Goal: Task Accomplishment & Management: Use online tool/utility

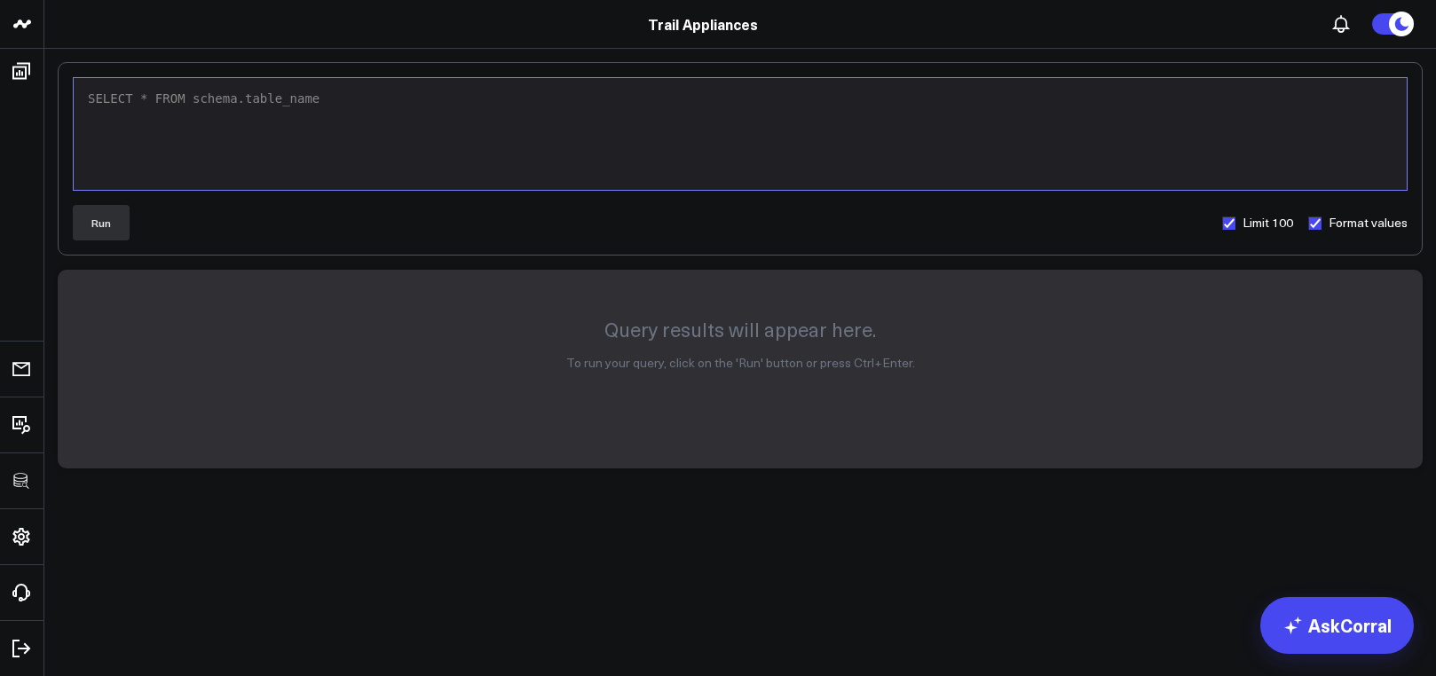
click at [836, 0] on header "3725 Test 829 Studios Accenture Activant Capital Agriculture & Farming Demo All…" at bounding box center [718, 24] width 1436 height 49
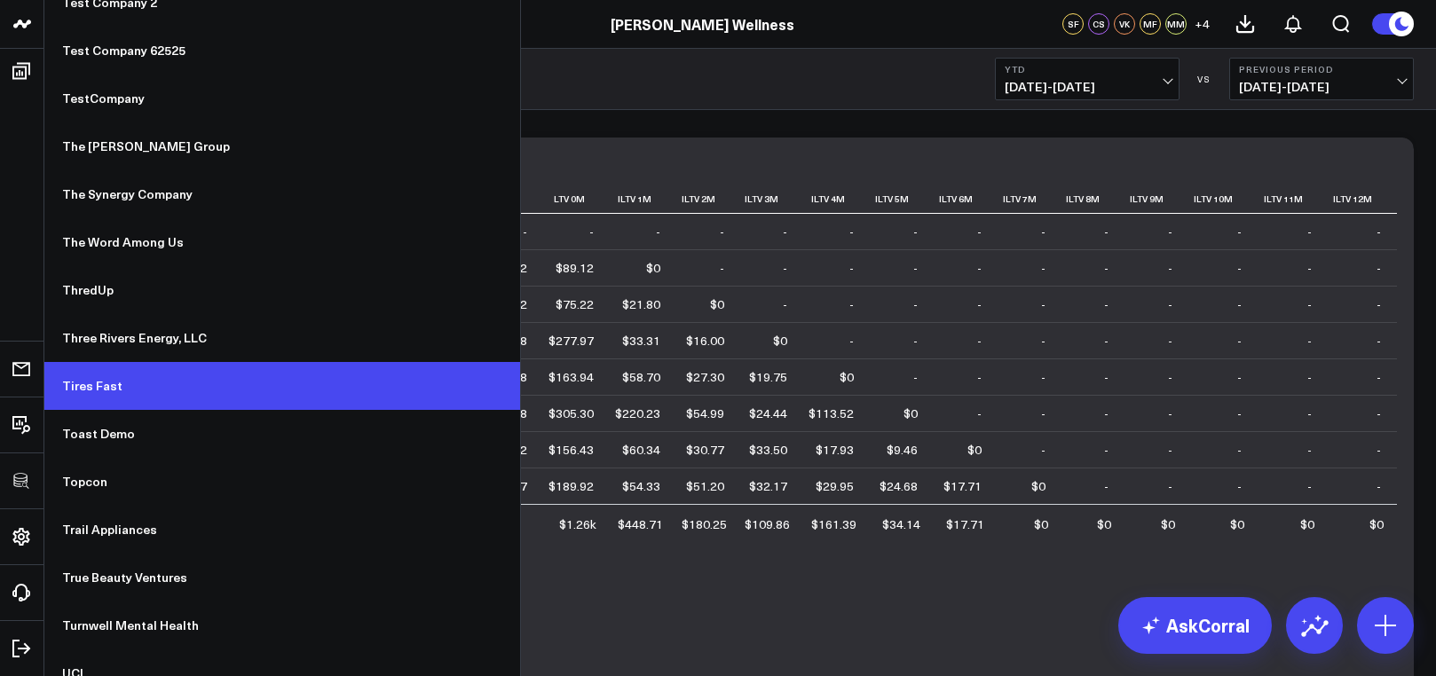
scroll to position [13051, 0]
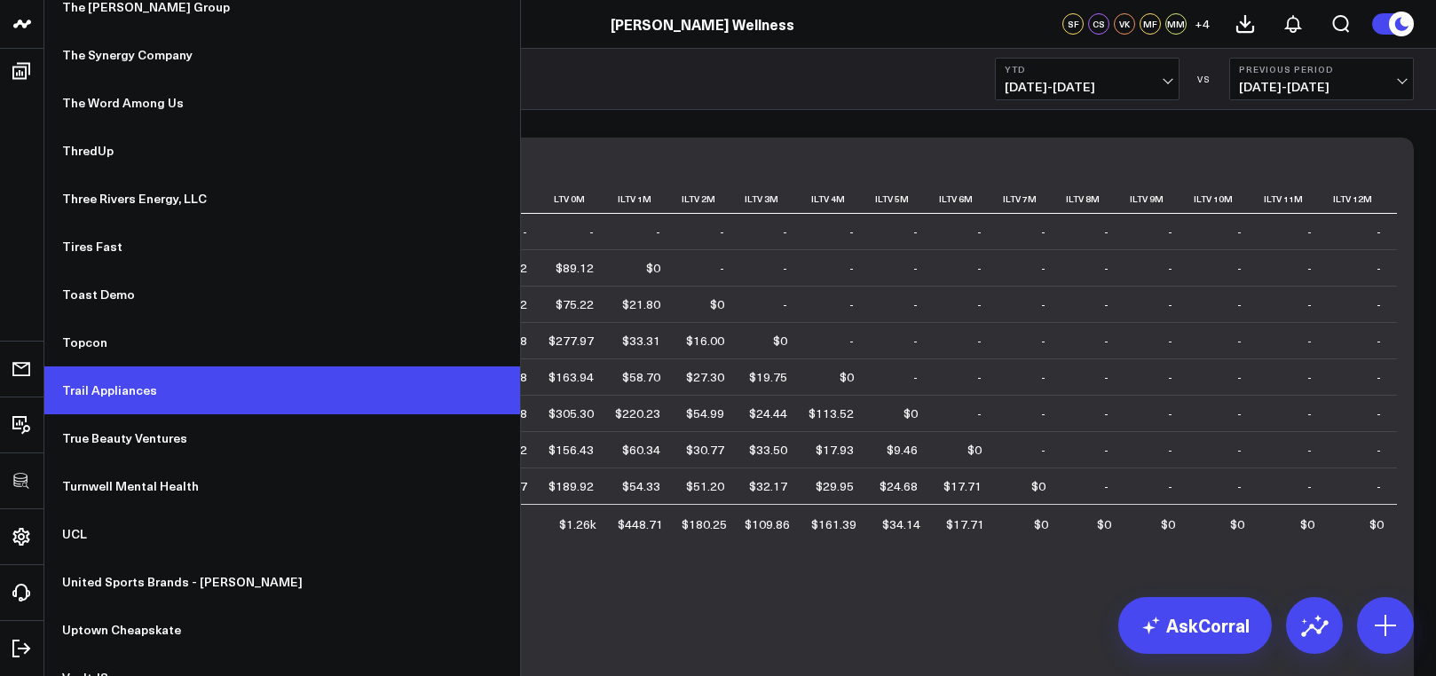
click at [178, 394] on link "Trail Appliances" at bounding box center [282, 391] width 476 height 48
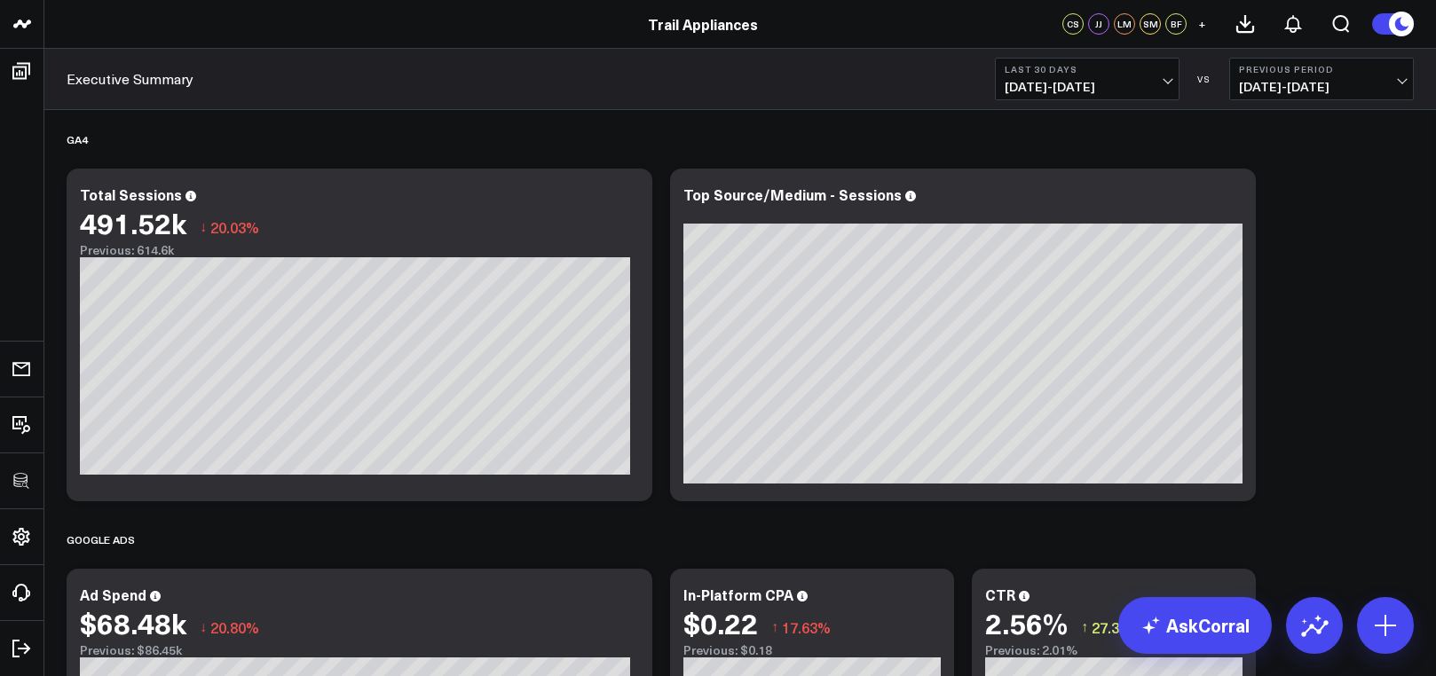
scroll to position [4, 0]
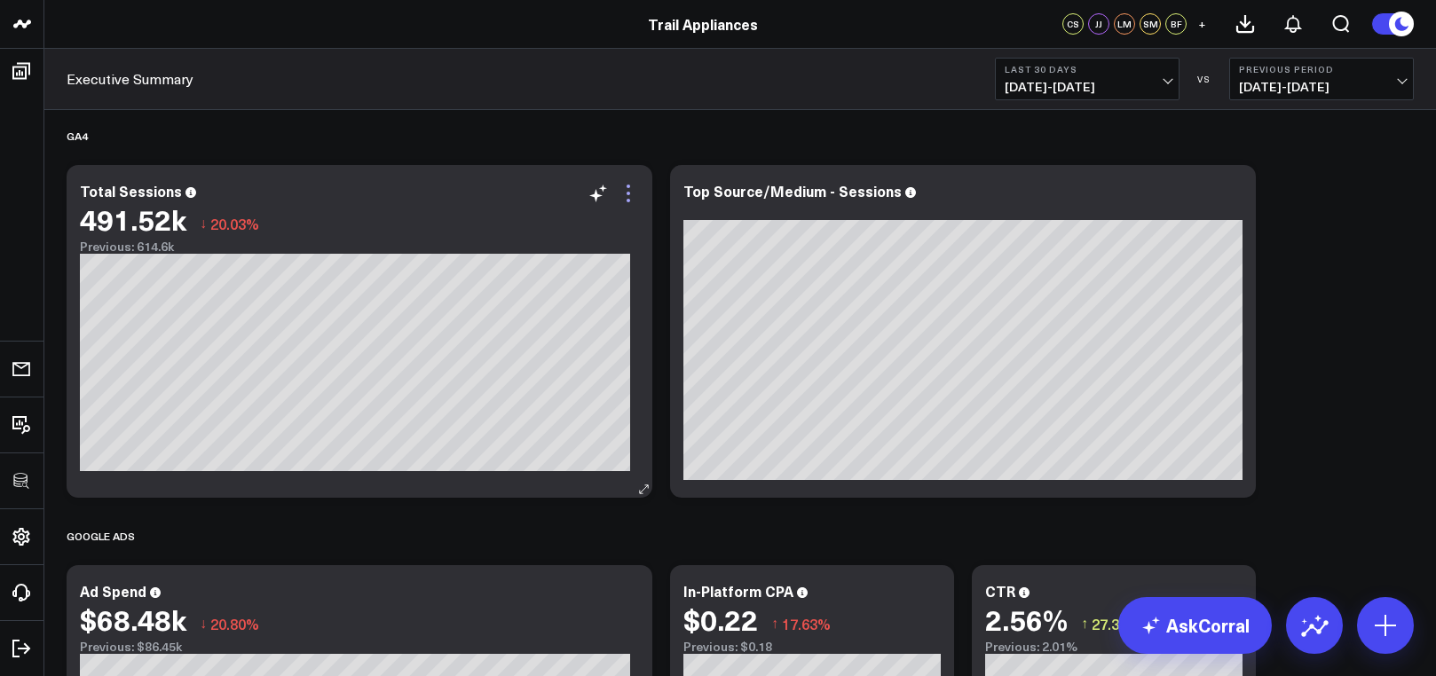
click at [625, 199] on icon at bounding box center [628, 193] width 21 height 21
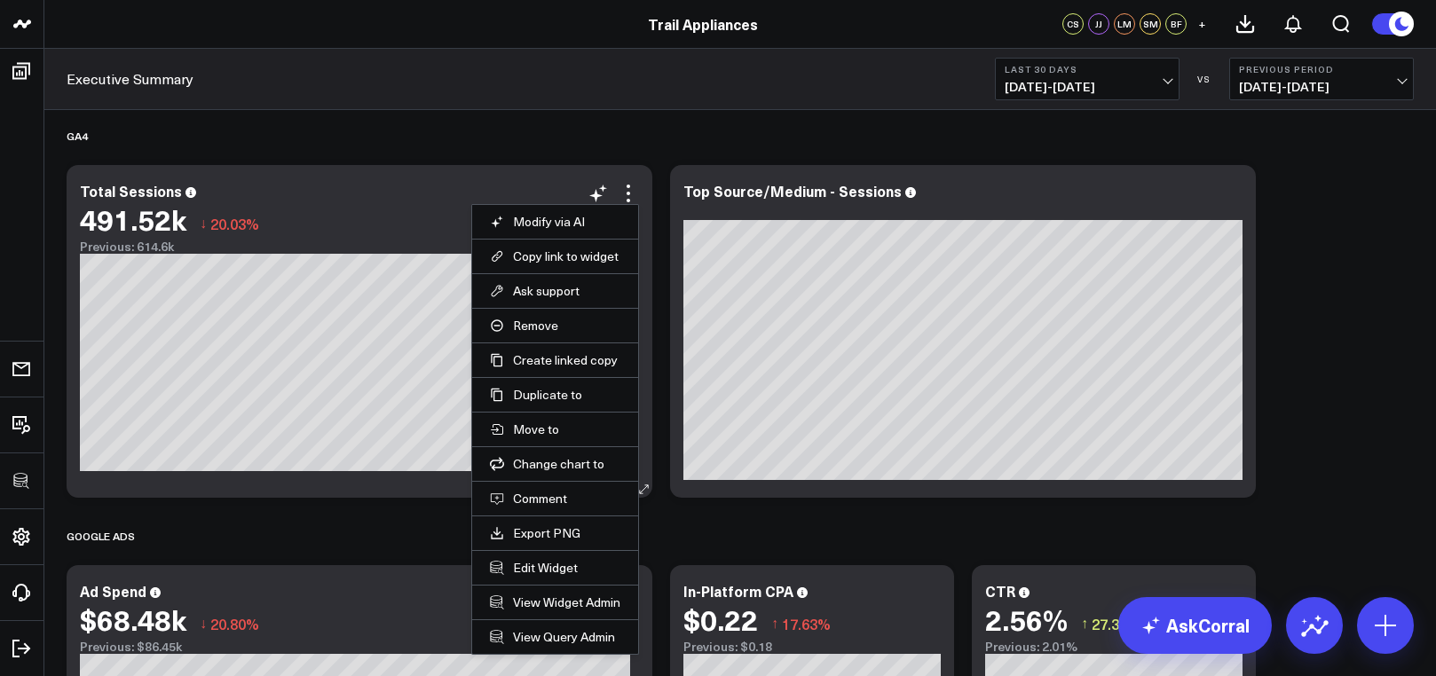
click at [442, 184] on div "Total Sessions" at bounding box center [359, 191] width 559 height 16
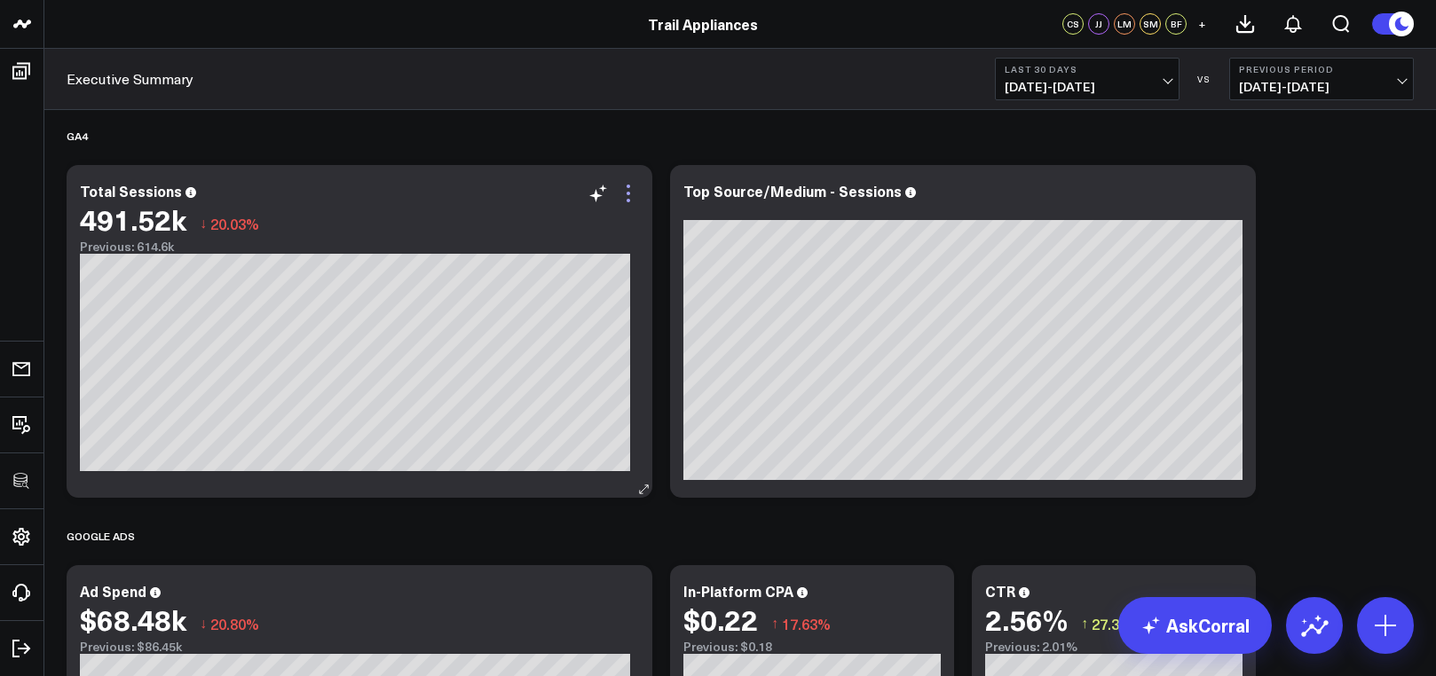
click at [622, 194] on icon at bounding box center [628, 193] width 21 height 21
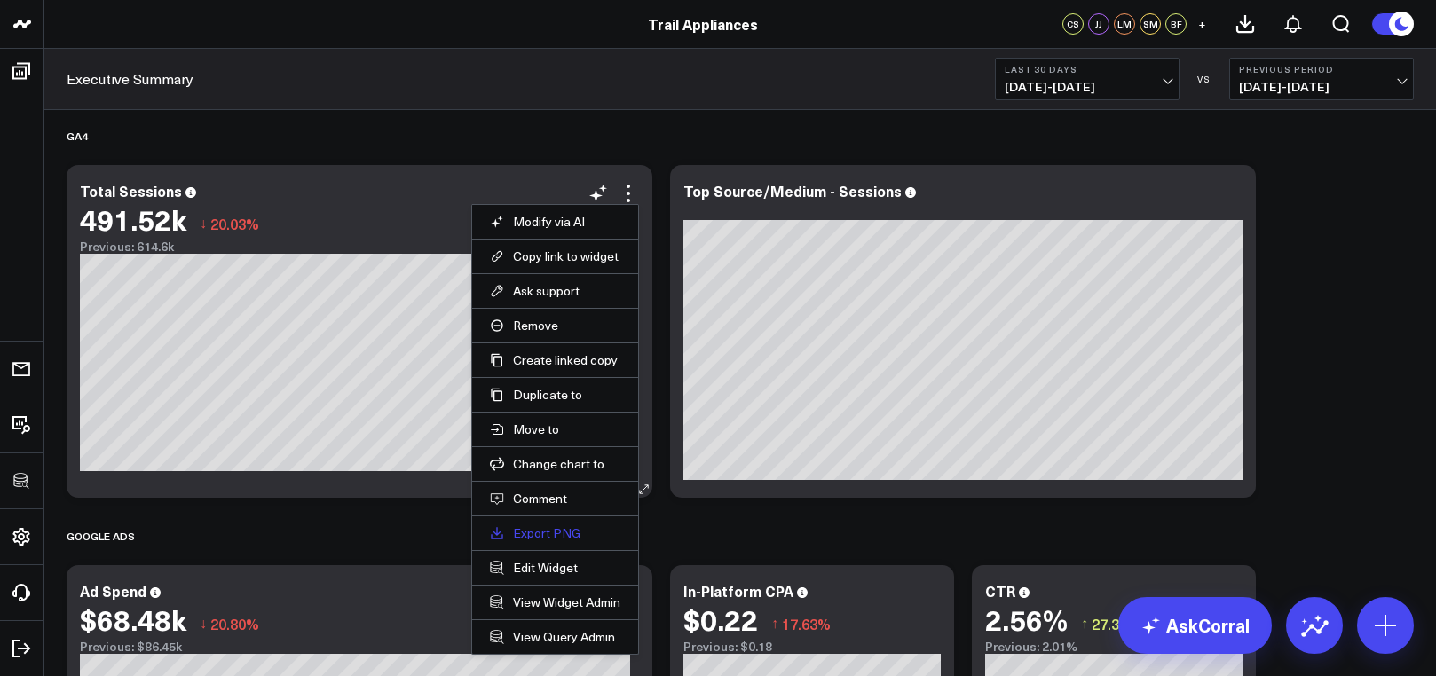
click at [585, 538] on link "Export PNG" at bounding box center [555, 534] width 131 height 16
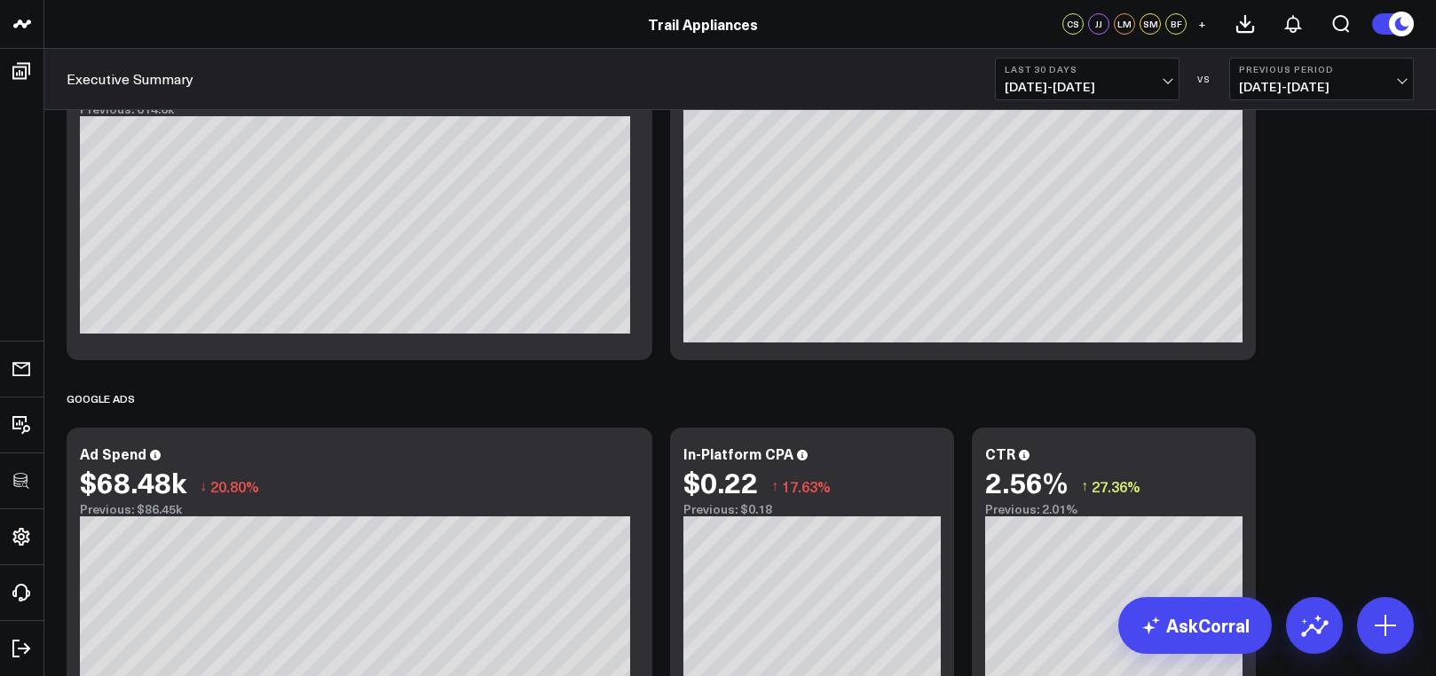
scroll to position [0, 0]
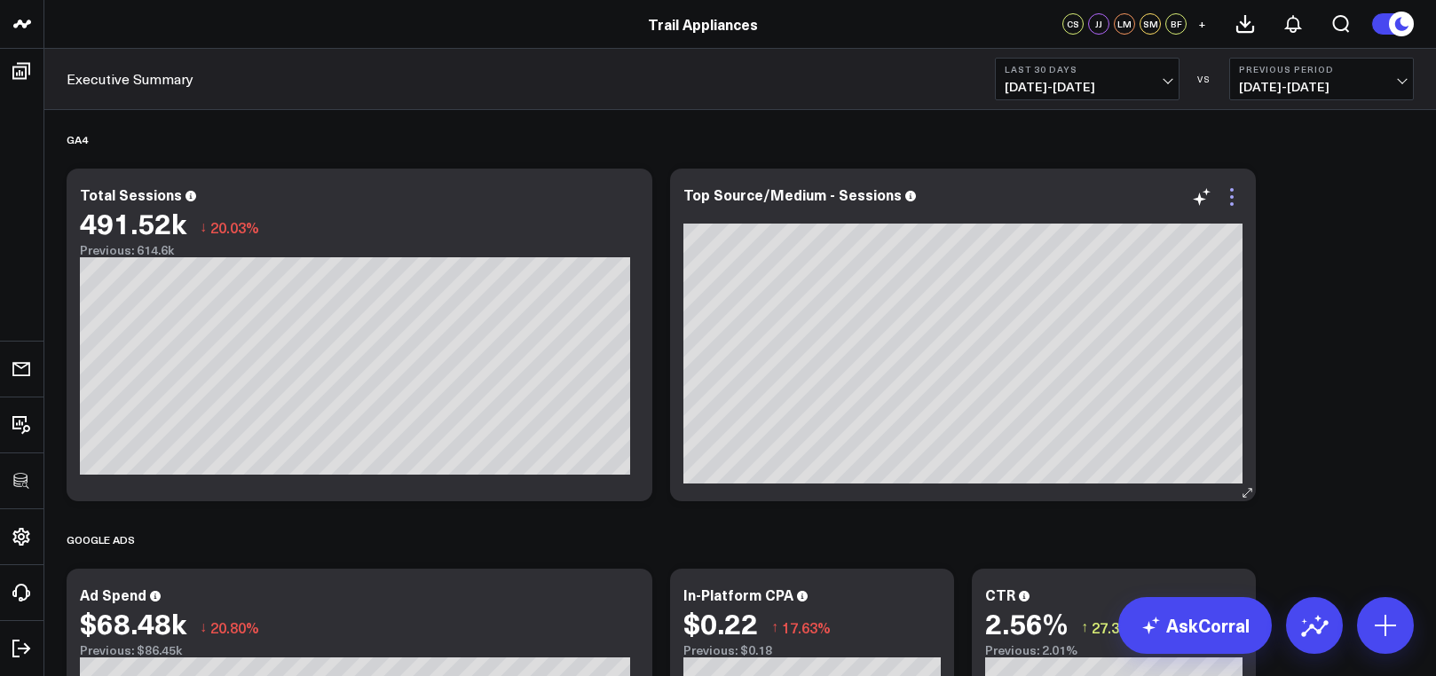
click at [1224, 194] on icon at bounding box center [1232, 196] width 21 height 21
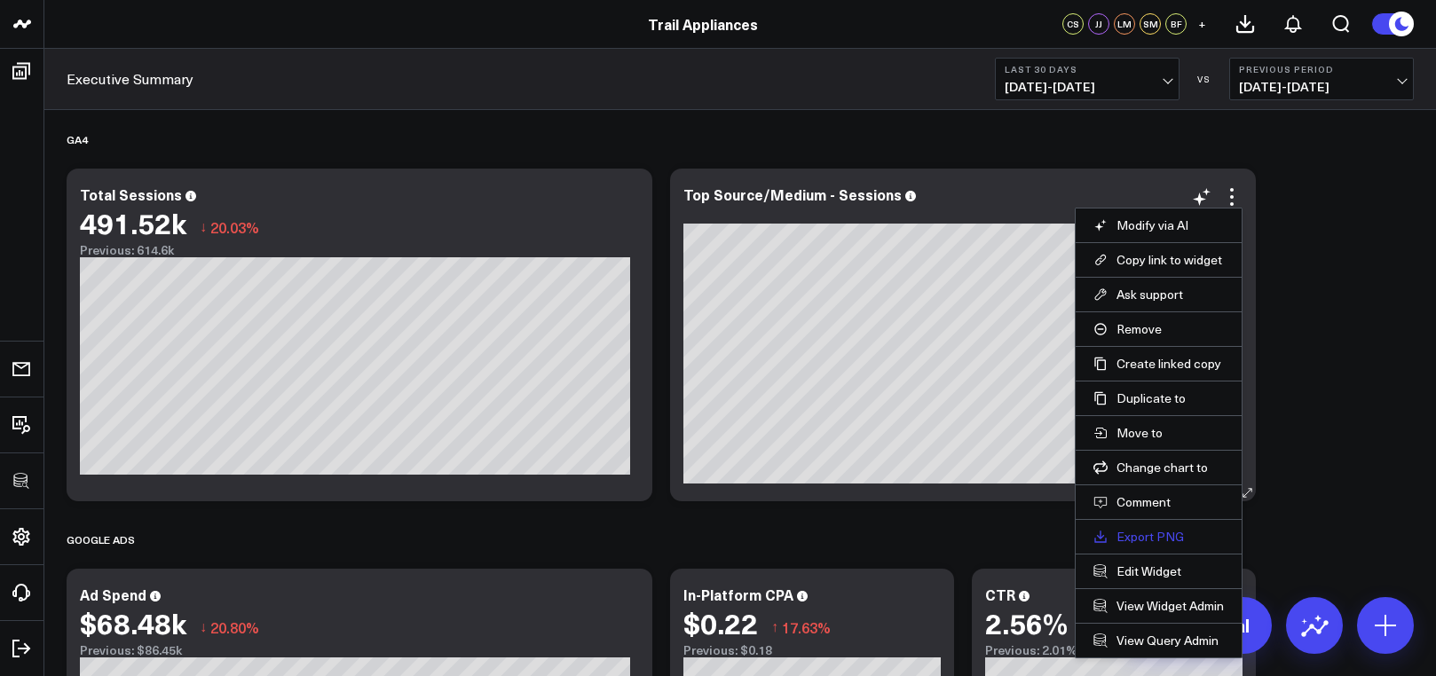
click at [1165, 536] on link "Export PNG" at bounding box center [1159, 537] width 131 height 16
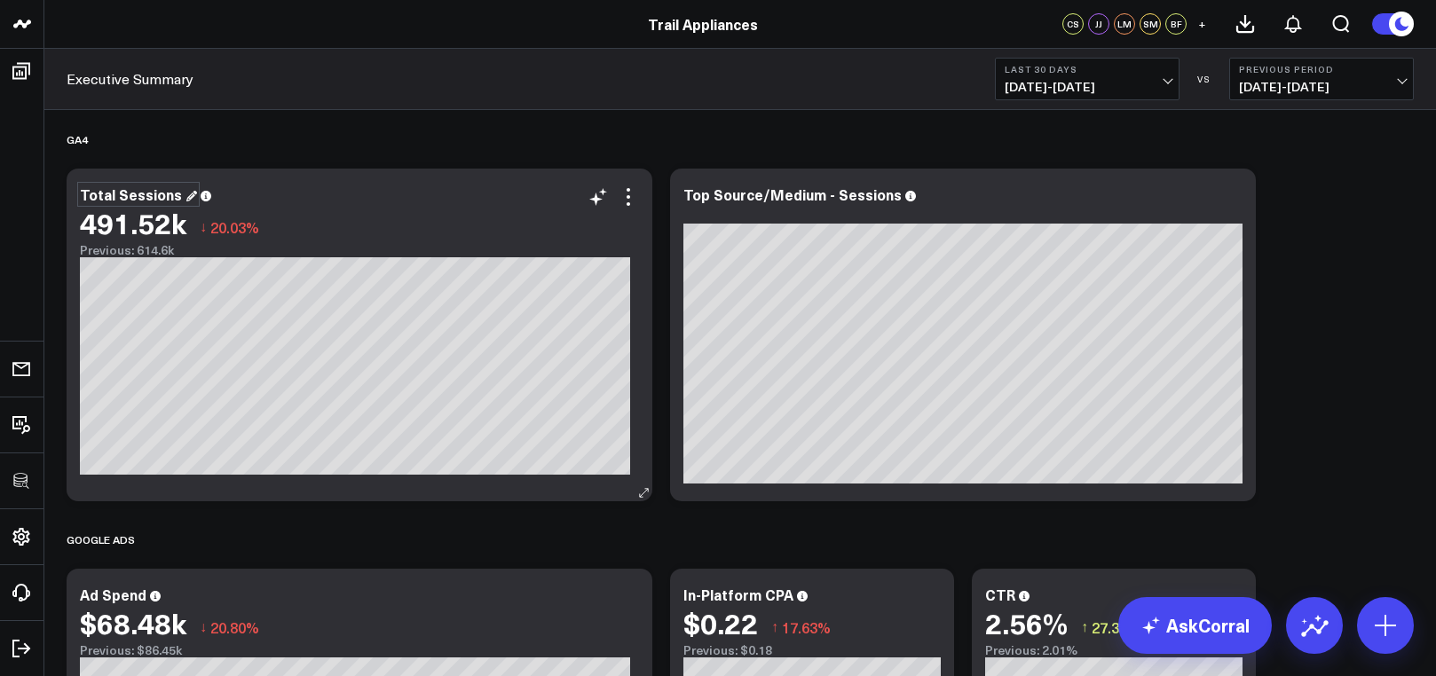
click at [99, 200] on div "Total Sessions" at bounding box center [138, 195] width 117 height 20
click at [792, 199] on div "Top Source/Medium - Sessions" at bounding box center [800, 195] width 233 height 20
click at [626, 196] on icon at bounding box center [628, 196] width 21 height 21
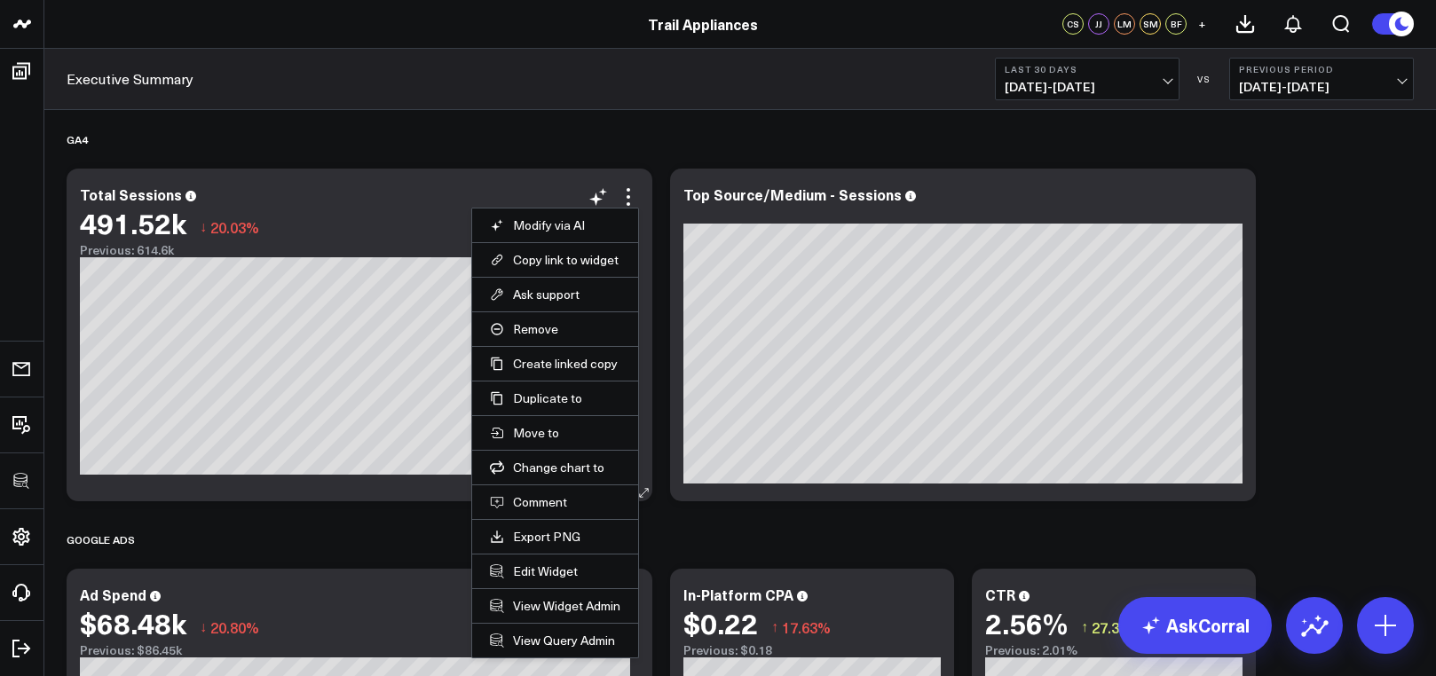
click at [567, 581] on li "Edit Widget" at bounding box center [555, 571] width 166 height 35
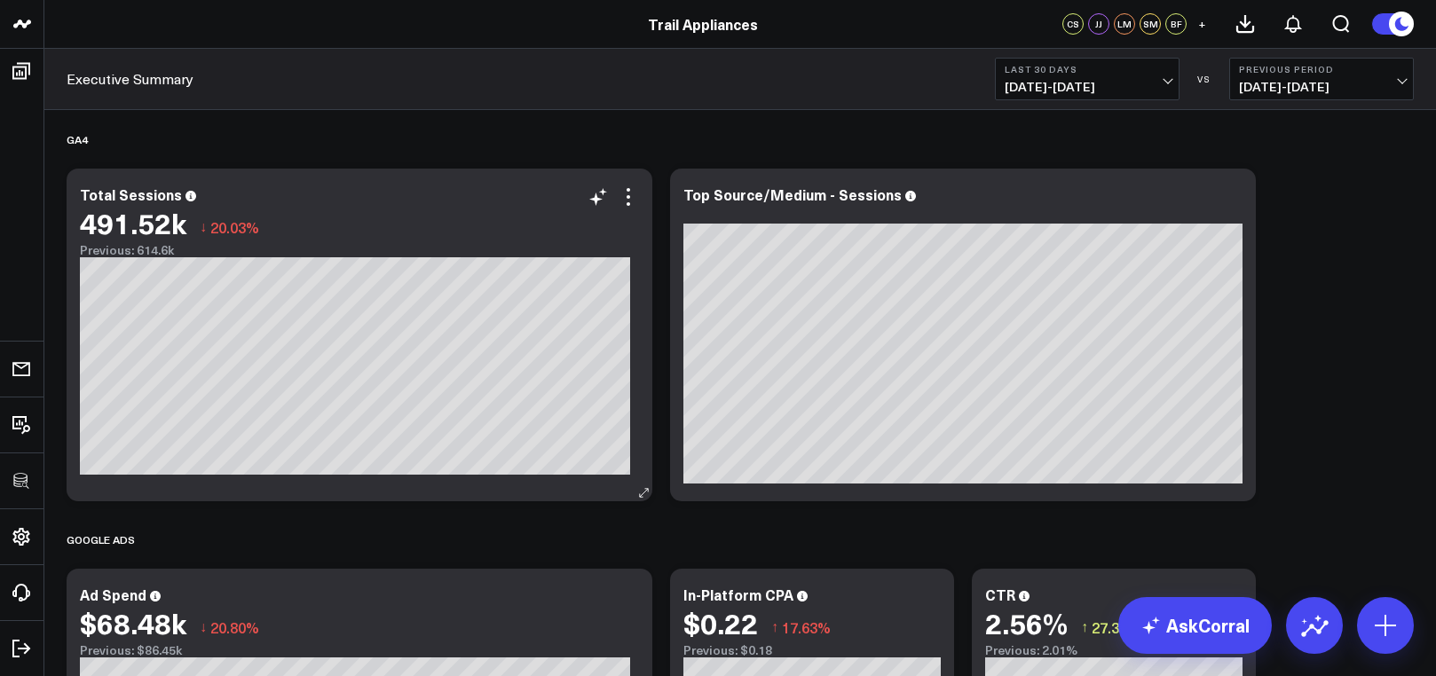
click at [624, 209] on div "491.52k ↓ 20.03%" at bounding box center [359, 223] width 559 height 32
click at [630, 200] on icon at bounding box center [628, 196] width 21 height 21
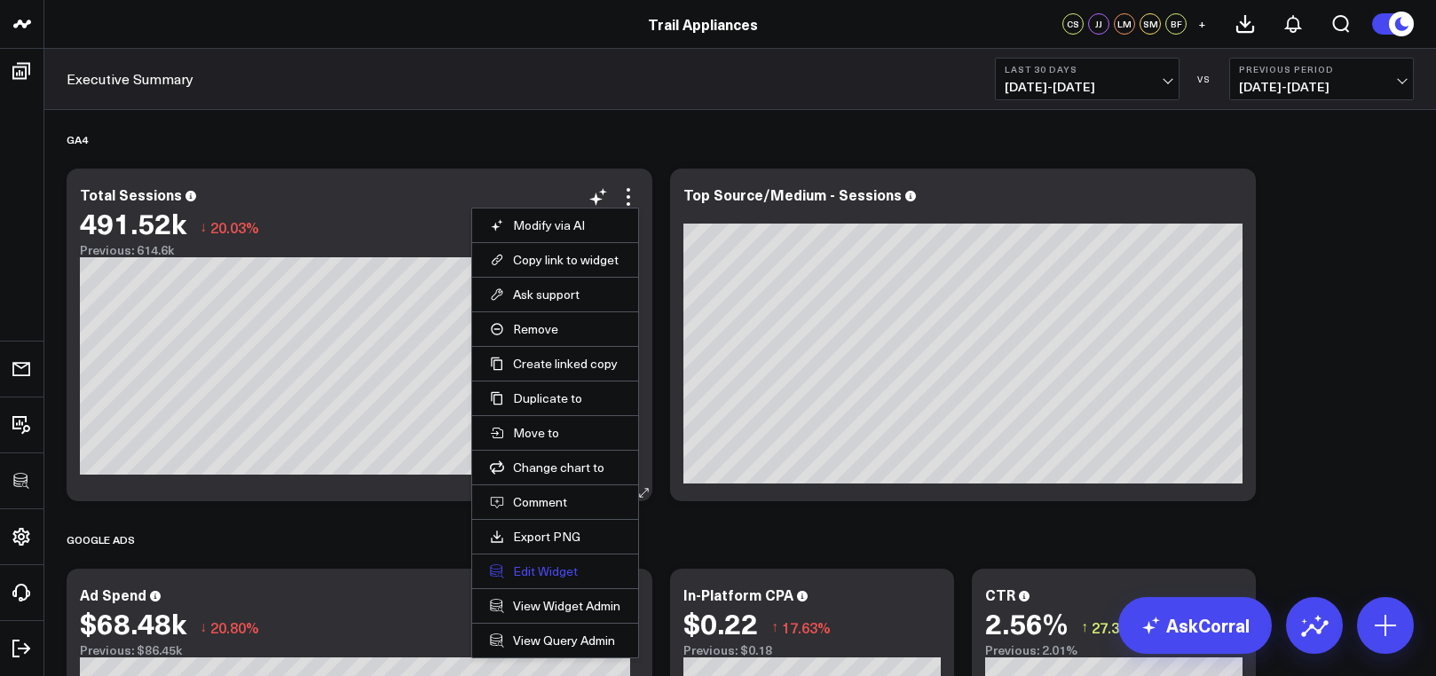
click at [540, 570] on button "Edit Widget" at bounding box center [555, 572] width 131 height 16
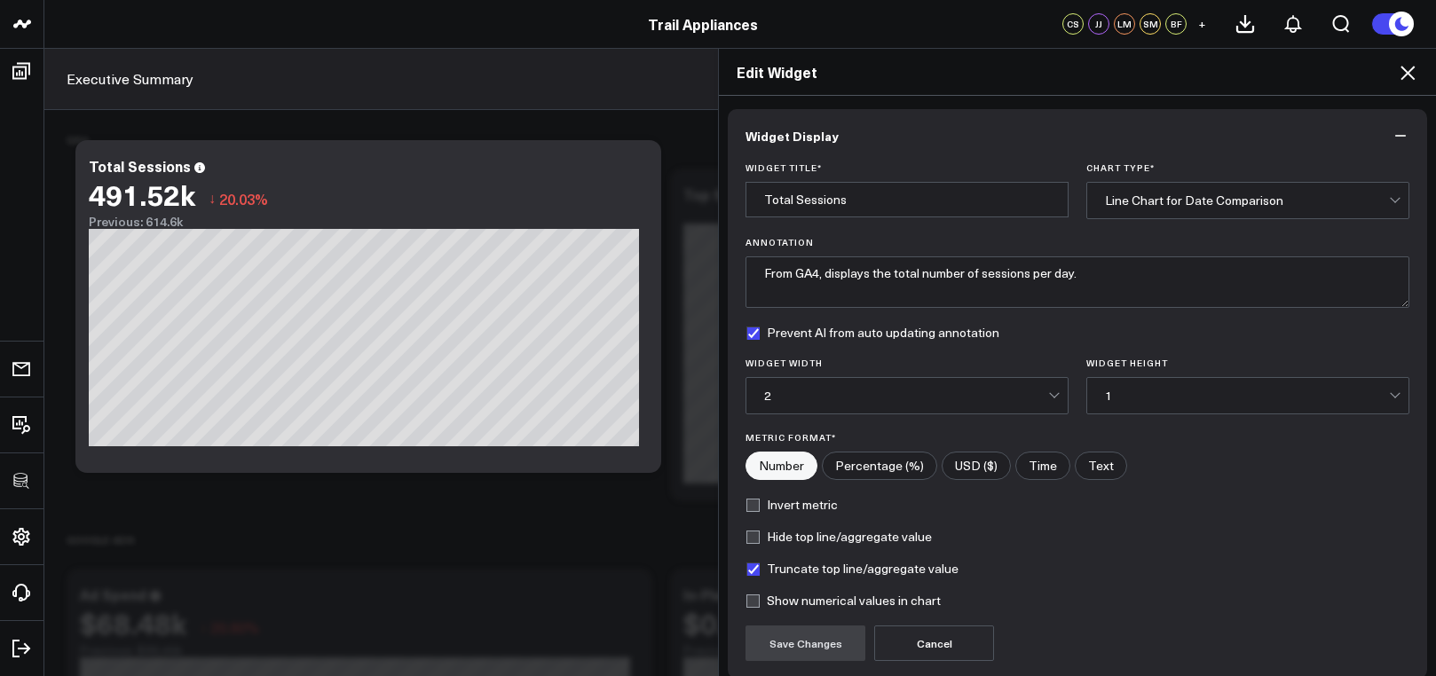
click at [1399, 74] on icon at bounding box center [1407, 72] width 21 height 21
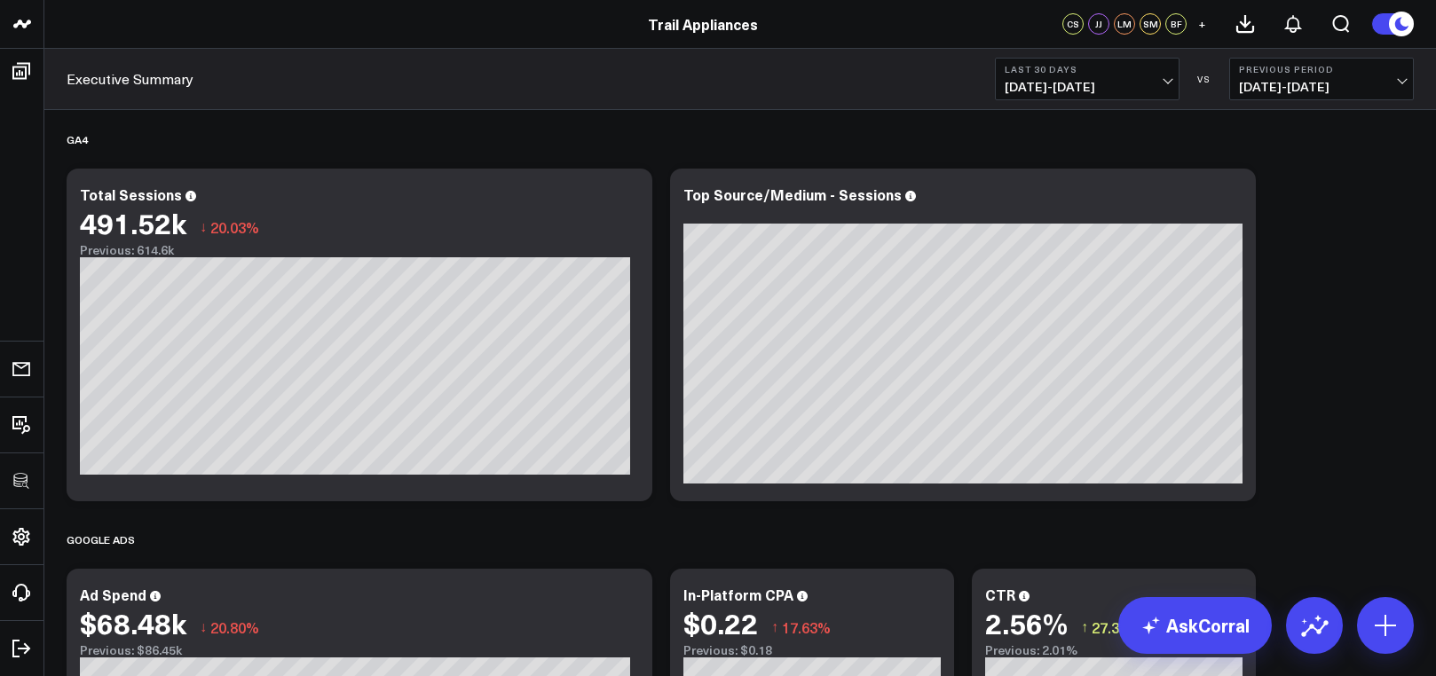
scroll to position [341, 0]
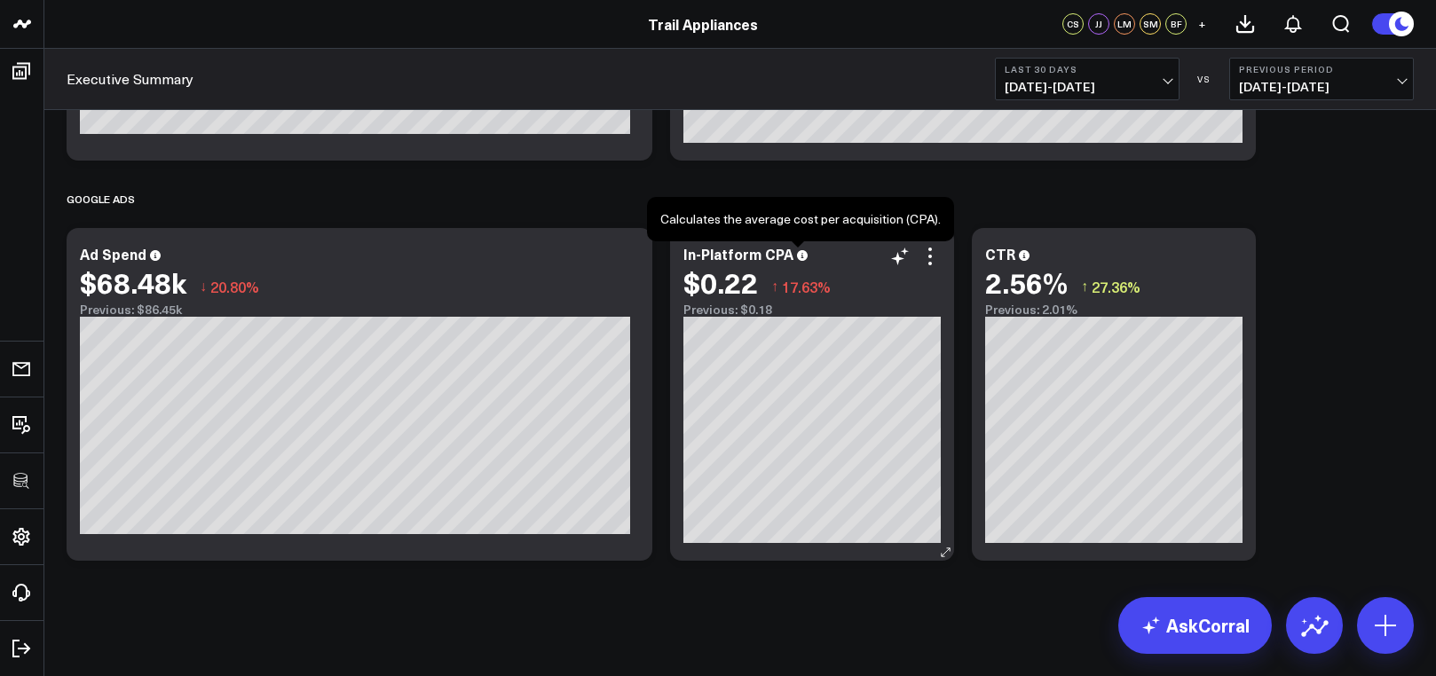
click at [797, 257] on icon at bounding box center [802, 255] width 11 height 11
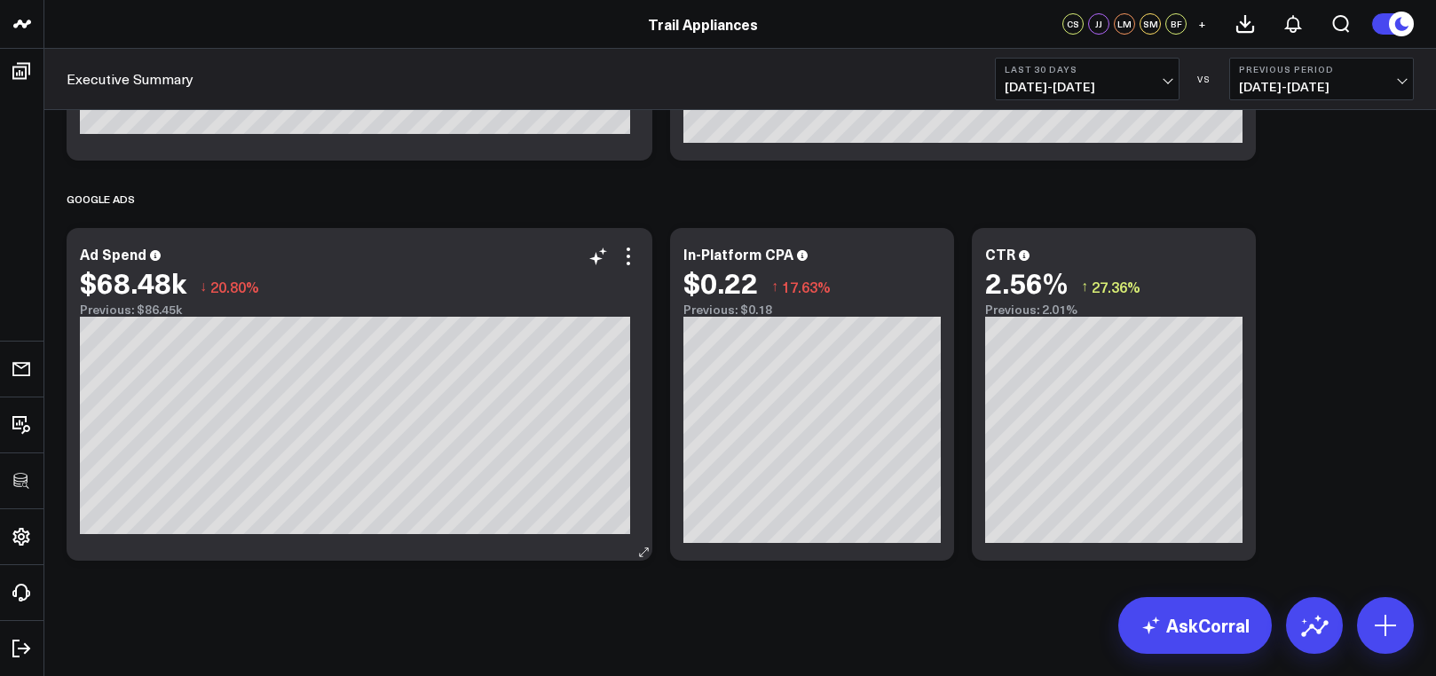
scroll to position [0, 0]
